Goal: Information Seeking & Learning: Compare options

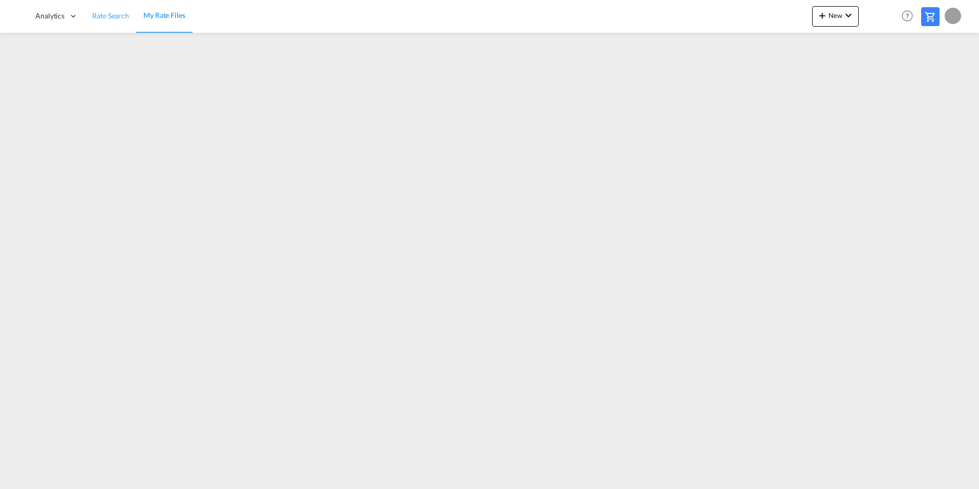
click at [120, 10] on link "Rate Search" at bounding box center [110, 15] width 51 height 33
